Goal: Check status: Check status

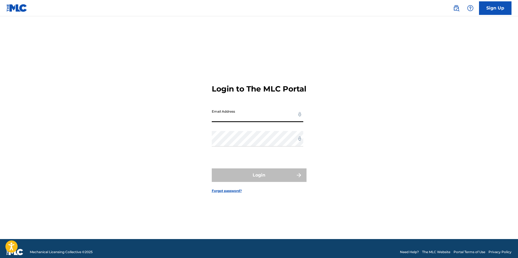
type input "[EMAIL_ADDRESS][DOMAIN_NAME]"
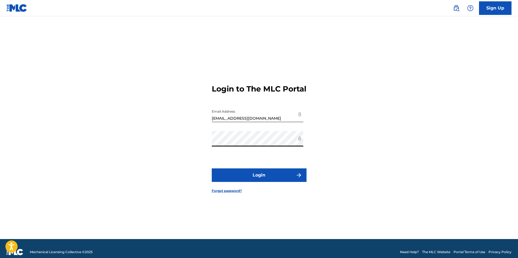
click at [258, 181] on button "Login" at bounding box center [259, 175] width 95 height 14
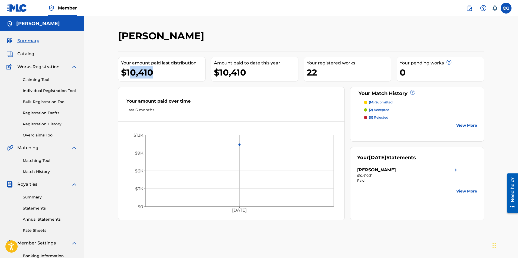
drag, startPoint x: 164, startPoint y: 76, endPoint x: 126, endPoint y: 76, distance: 37.4
click at [129, 76] on div "$10,410" at bounding box center [163, 72] width 84 height 12
click at [209, 70] on div "Your amount paid last distribution $10,410 Amount paid to date this year $10,41…" at bounding box center [301, 135] width 366 height 169
